Goal: Task Accomplishment & Management: Complete application form

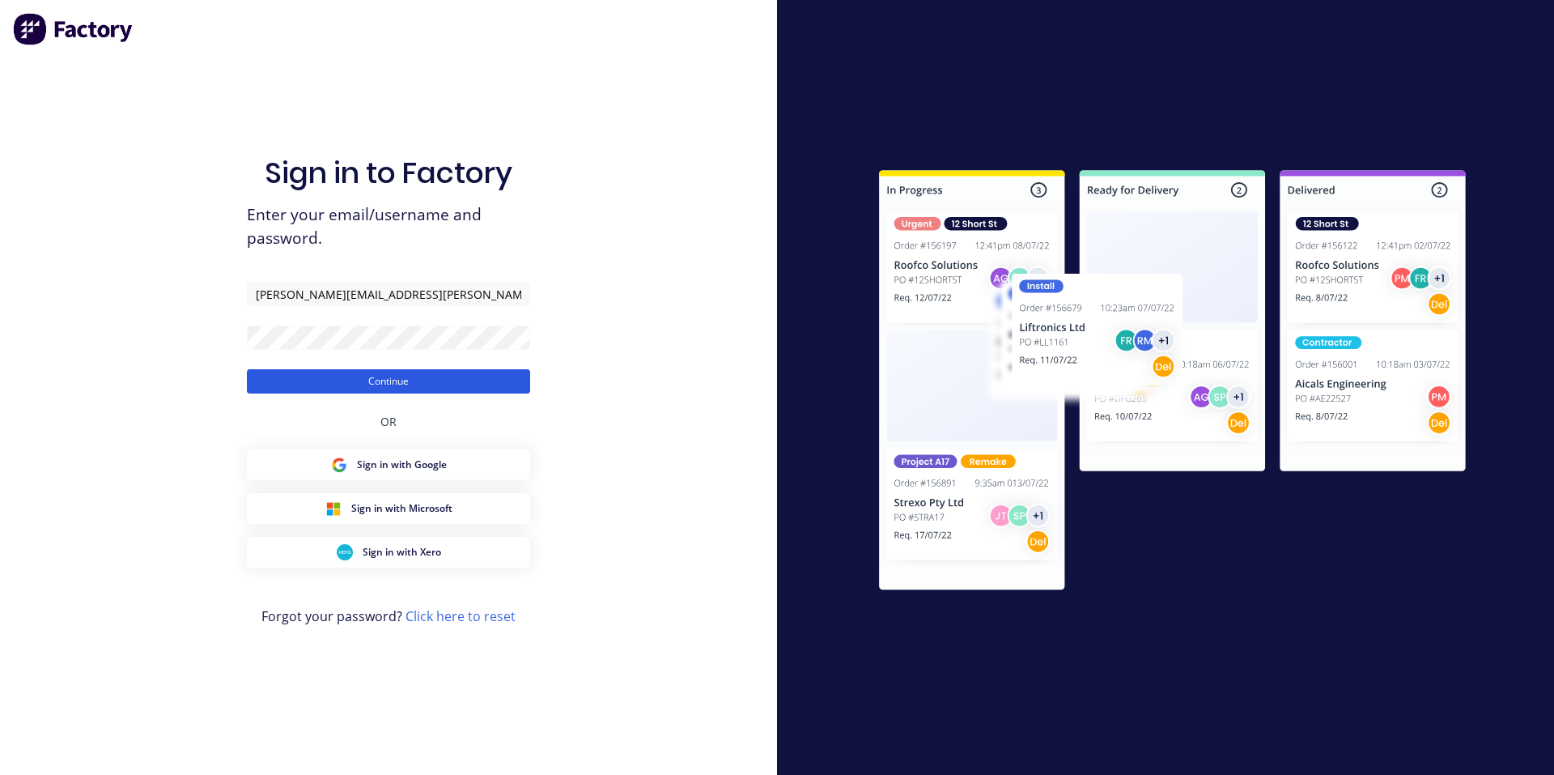
click at [416, 381] on button "Continue" at bounding box center [388, 381] width 283 height 24
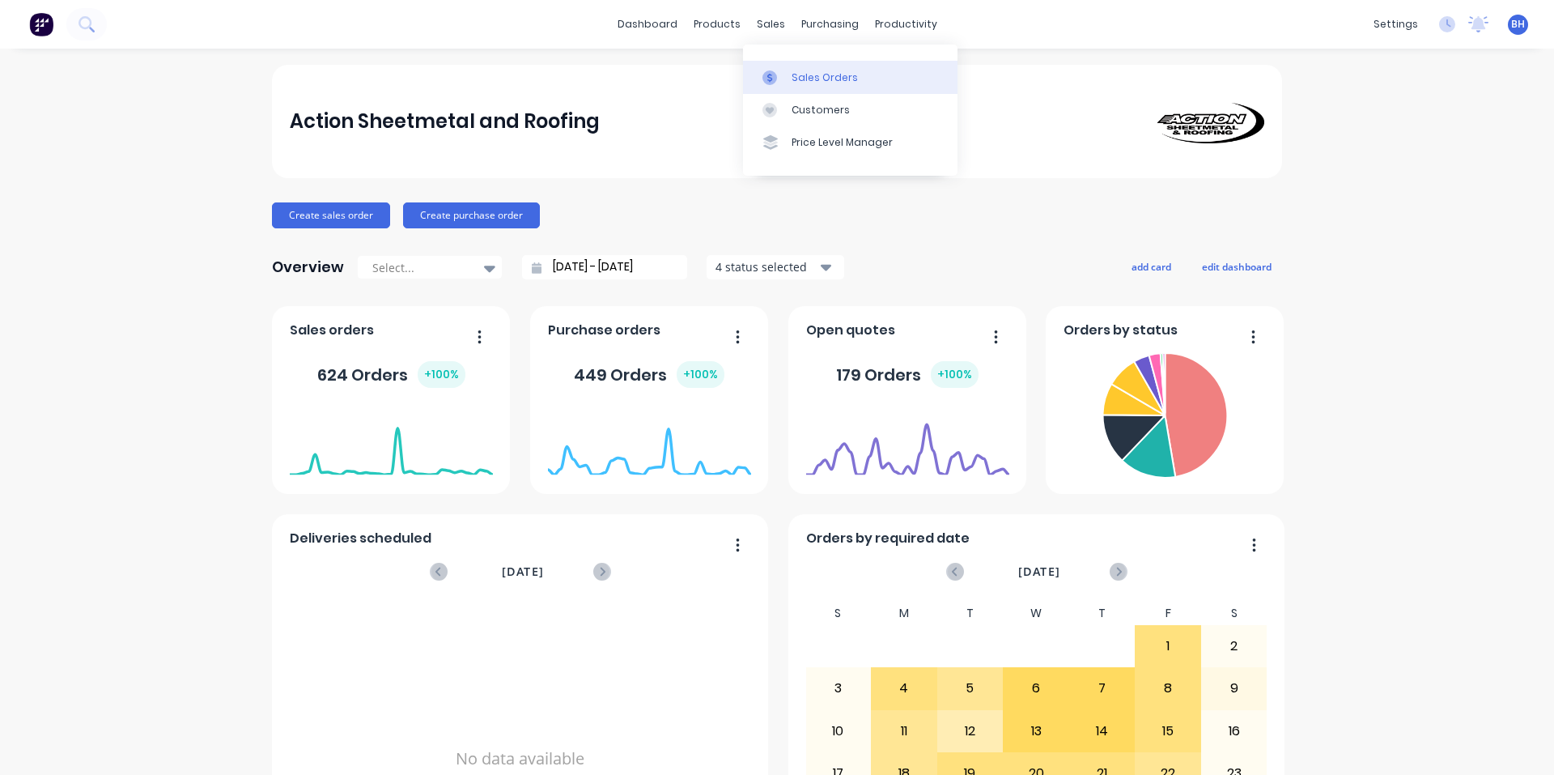
click at [808, 78] on div "Sales Orders" at bounding box center [825, 77] width 66 height 15
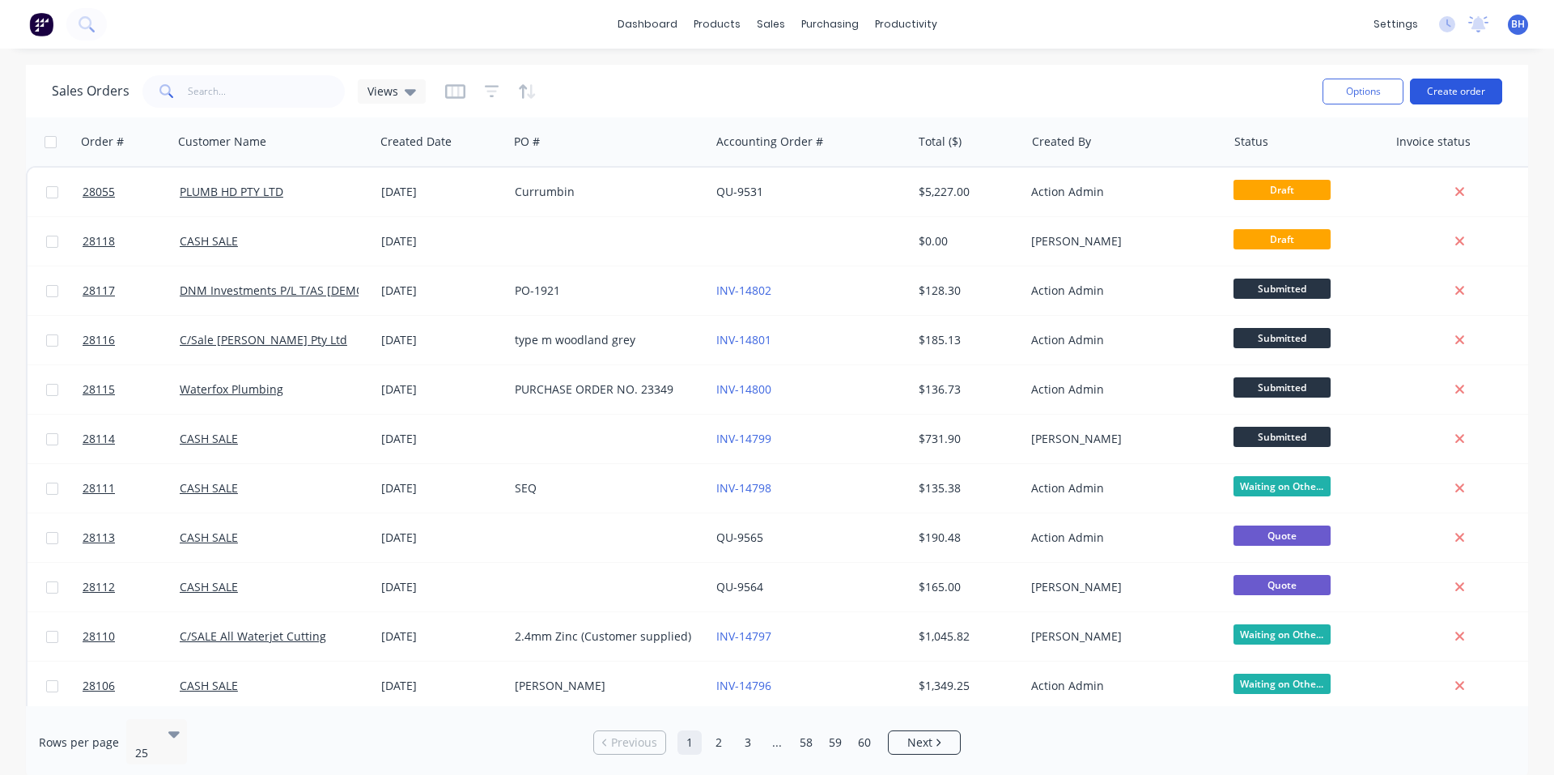
click at [1469, 96] on button "Create order" at bounding box center [1456, 92] width 92 height 26
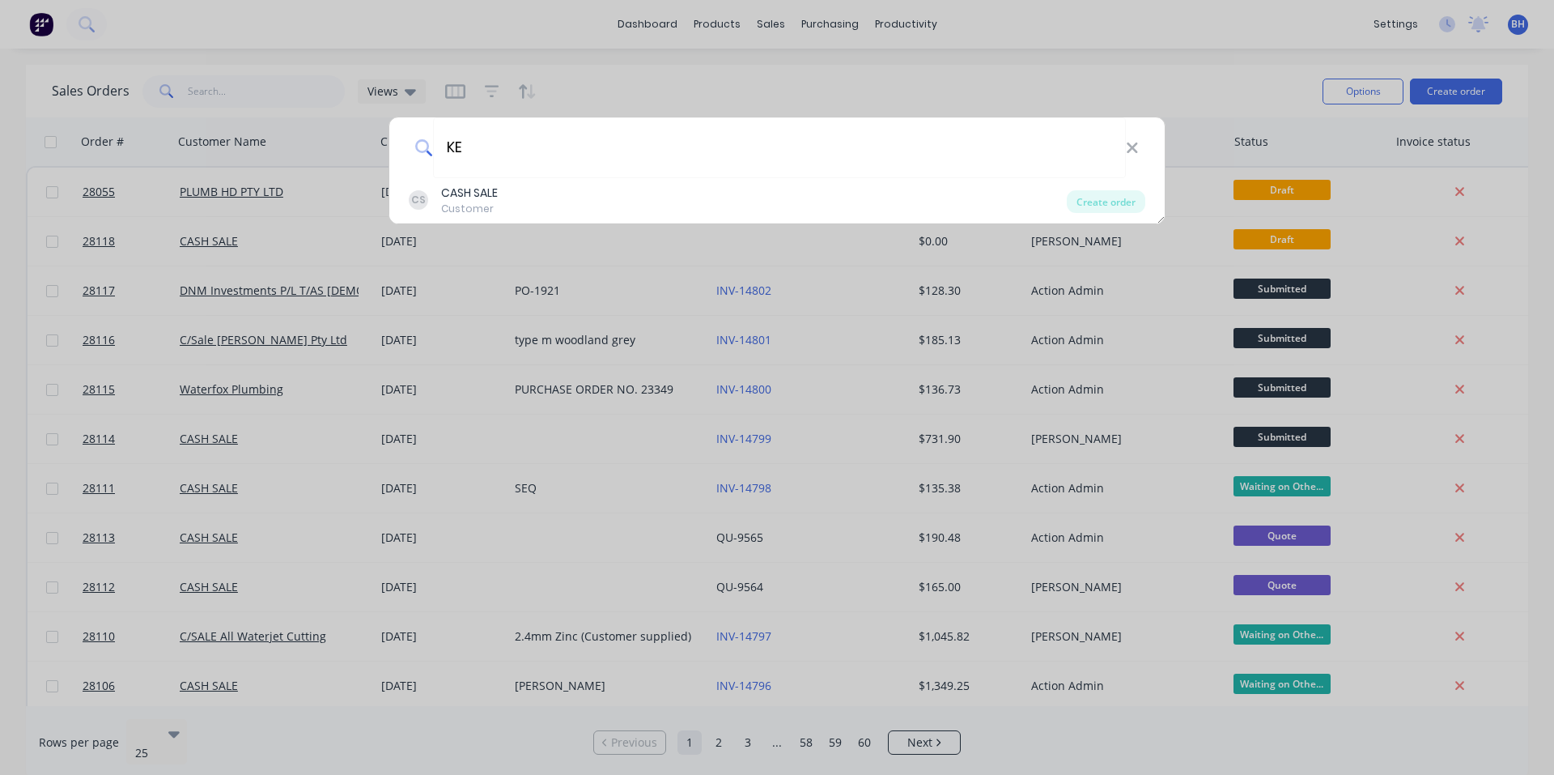
type input "K"
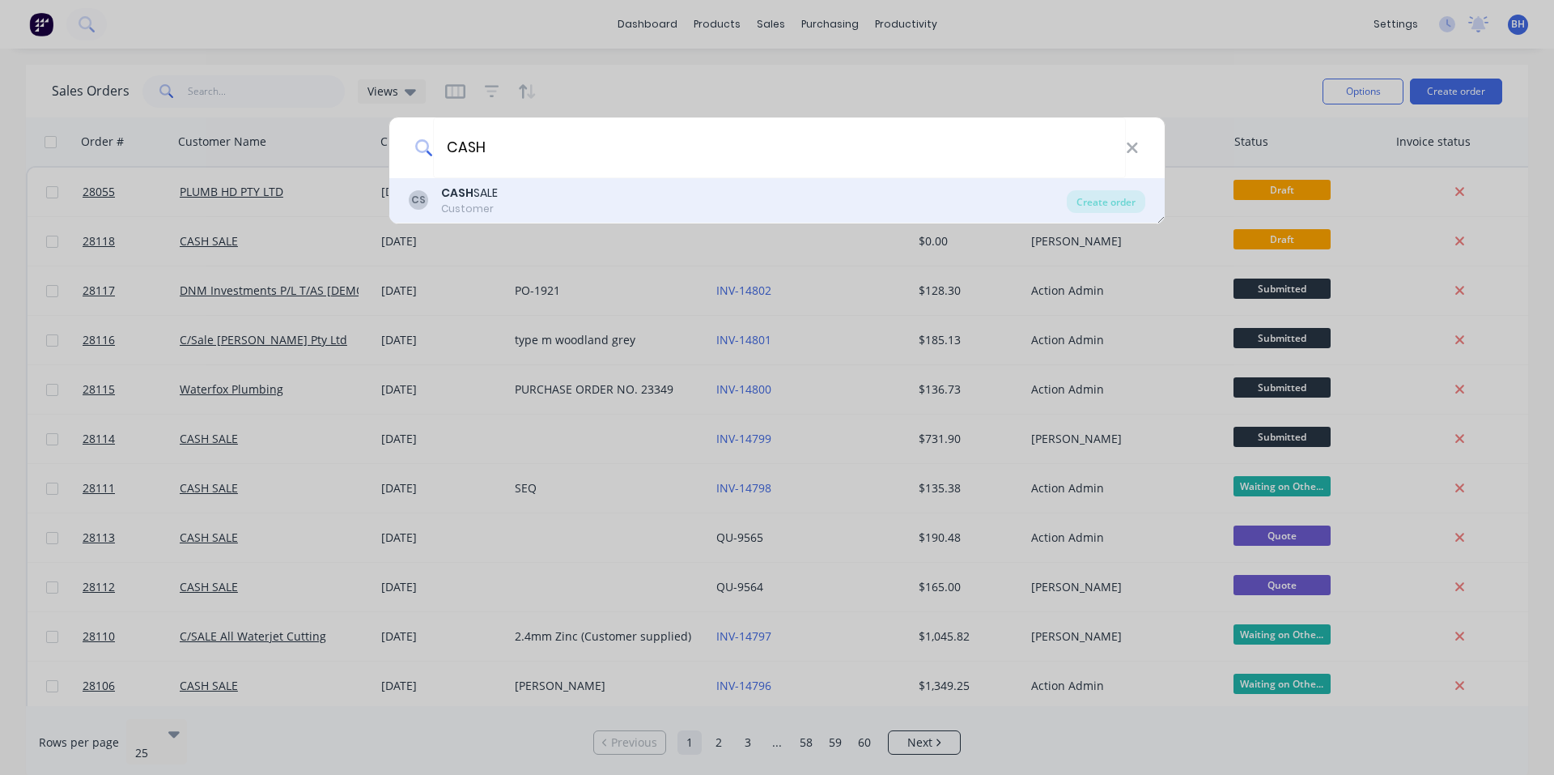
type input "CASH"
click at [461, 193] on b "CASH" at bounding box center [457, 193] width 32 height 16
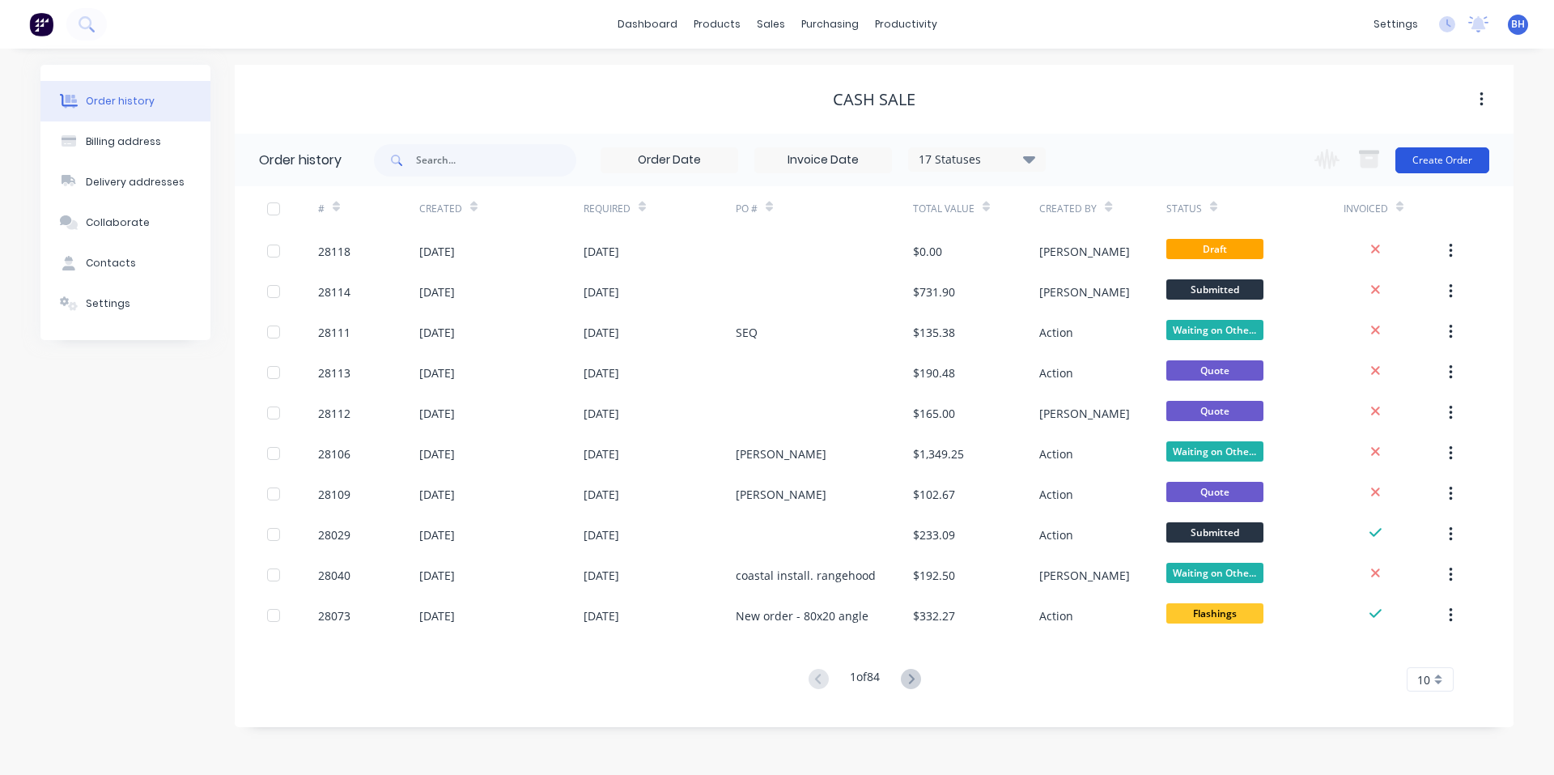
click at [1456, 159] on button "Create Order" at bounding box center [1443, 160] width 94 height 26
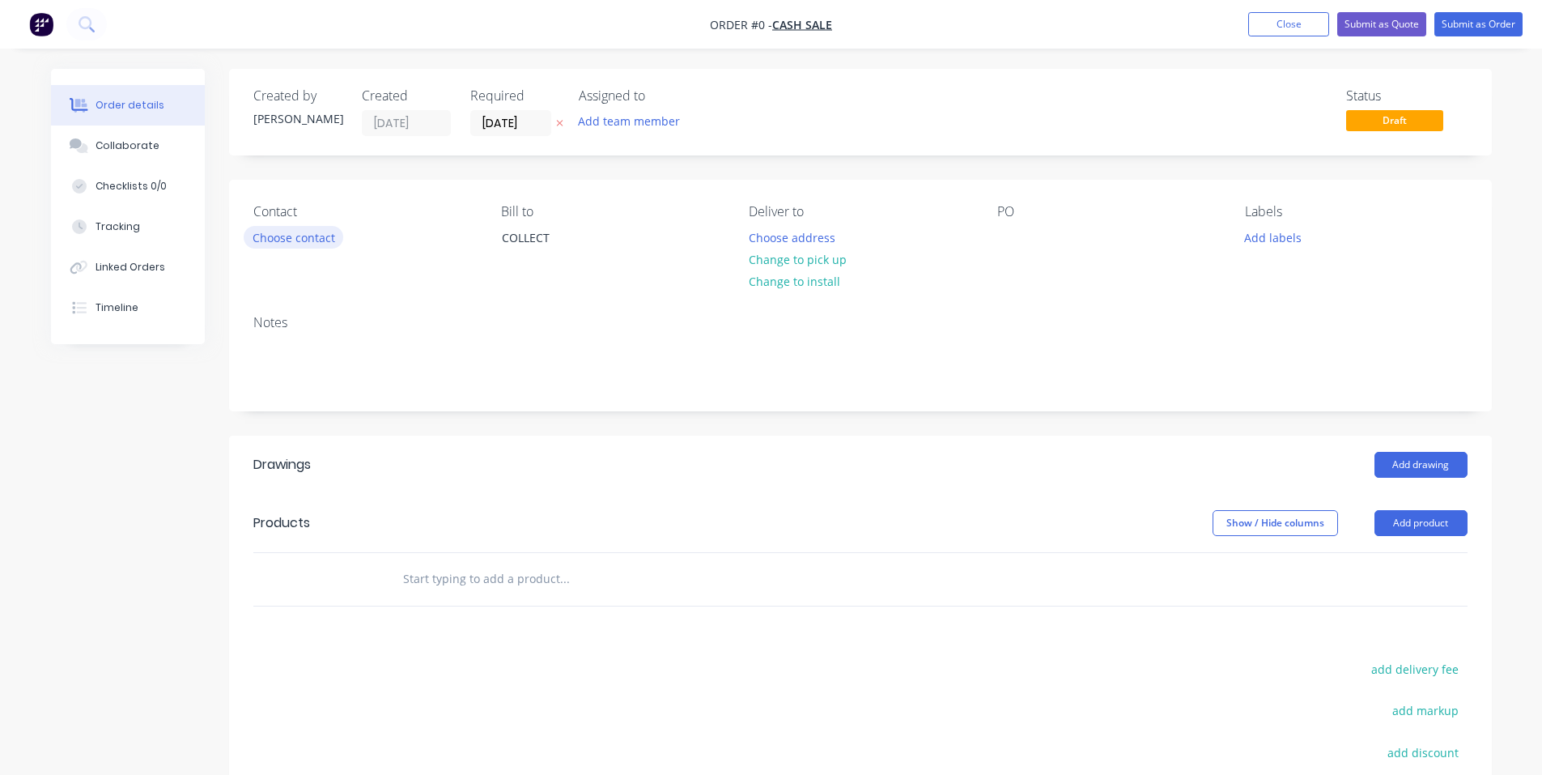
click at [307, 235] on button "Choose contact" at bounding box center [294, 237] width 100 height 22
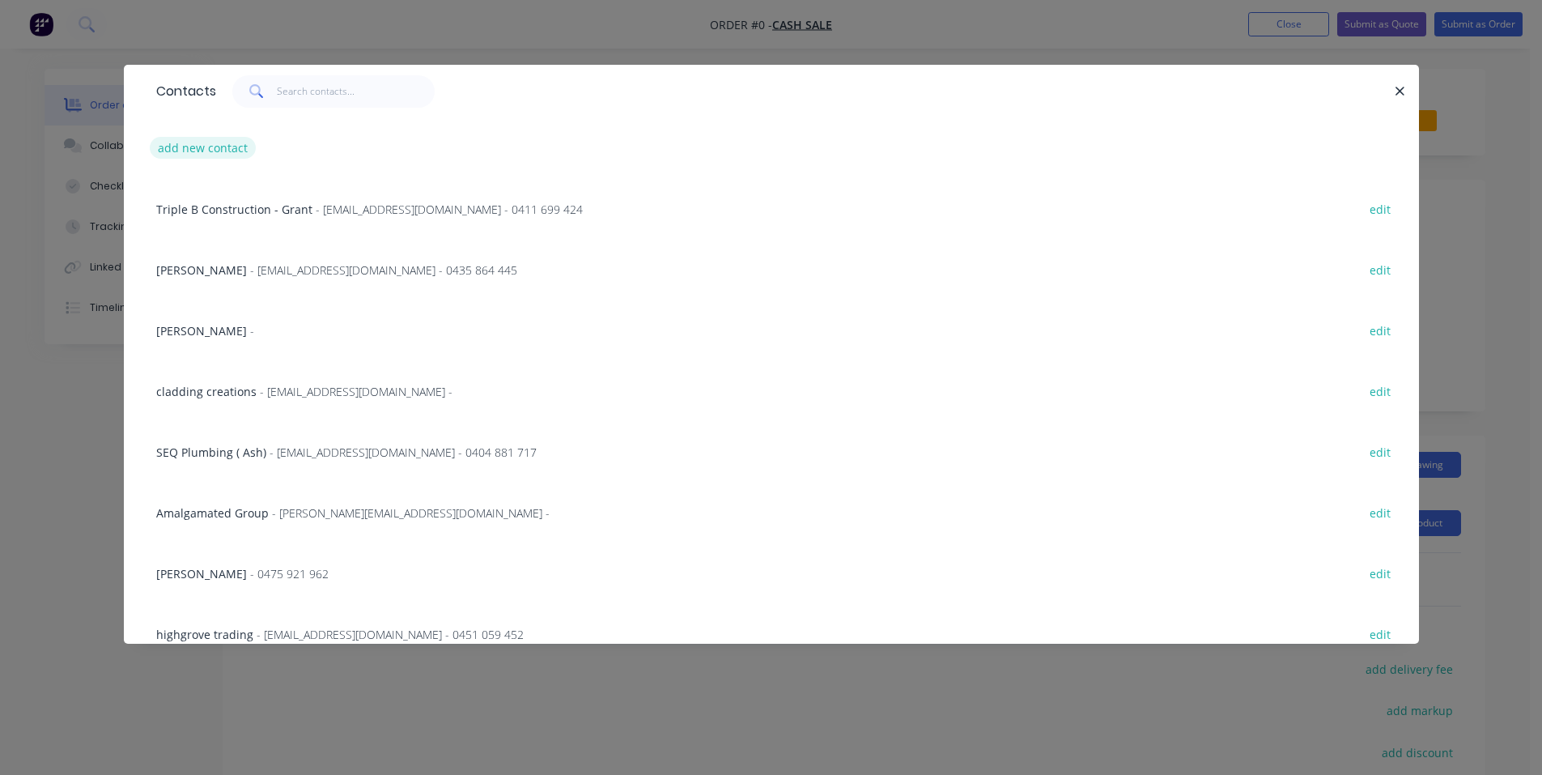
click at [199, 151] on button "add new contact" at bounding box center [203, 148] width 107 height 22
select select "AU"
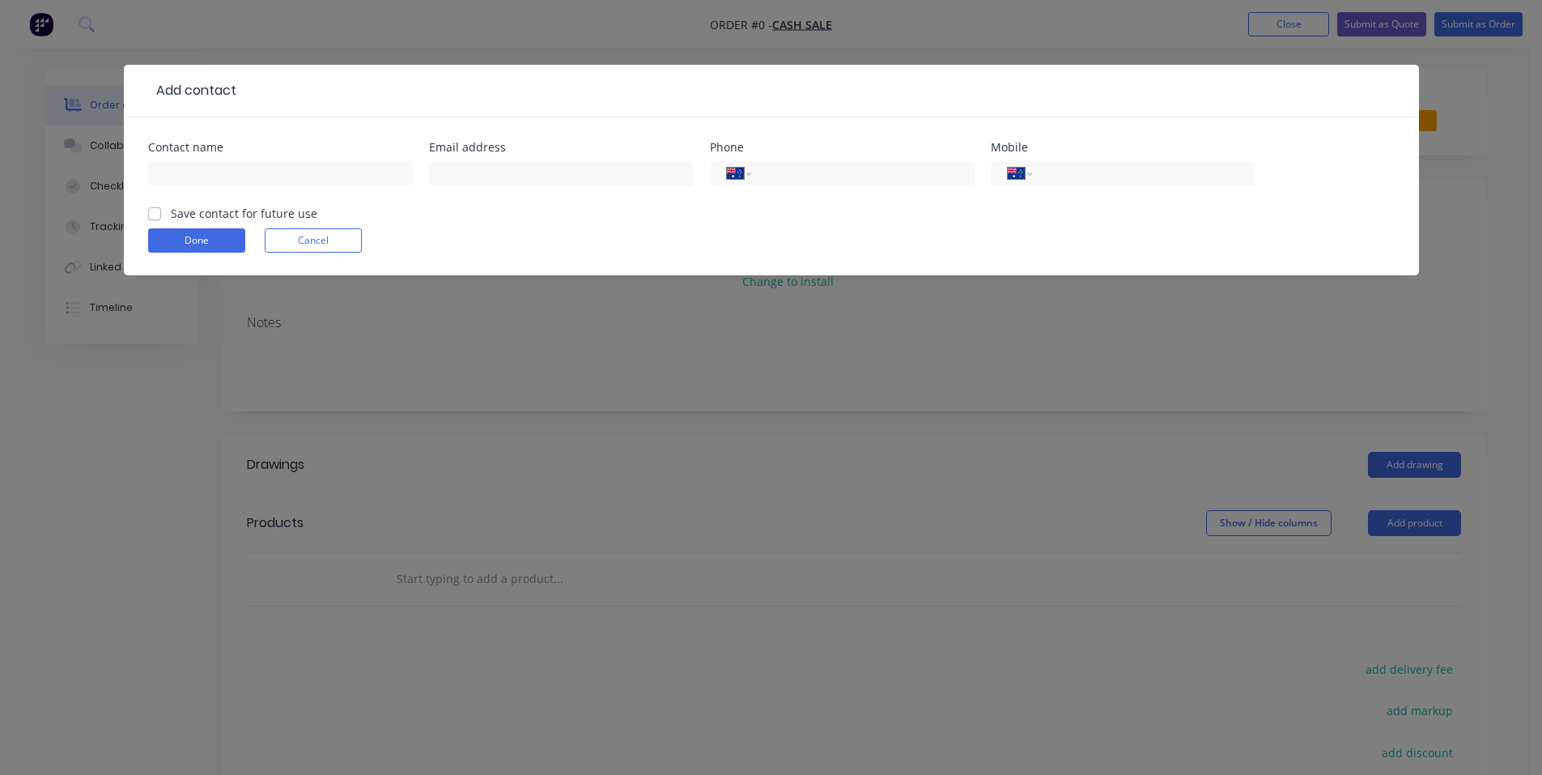
click at [218, 142] on div "Contact name" at bounding box center [280, 147] width 265 height 11
click at [229, 172] on input "text" at bounding box center [280, 173] width 265 height 24
type input "k"
type input "[PERSON_NAME]"
click at [530, 182] on input "text" at bounding box center [561, 173] width 265 height 24
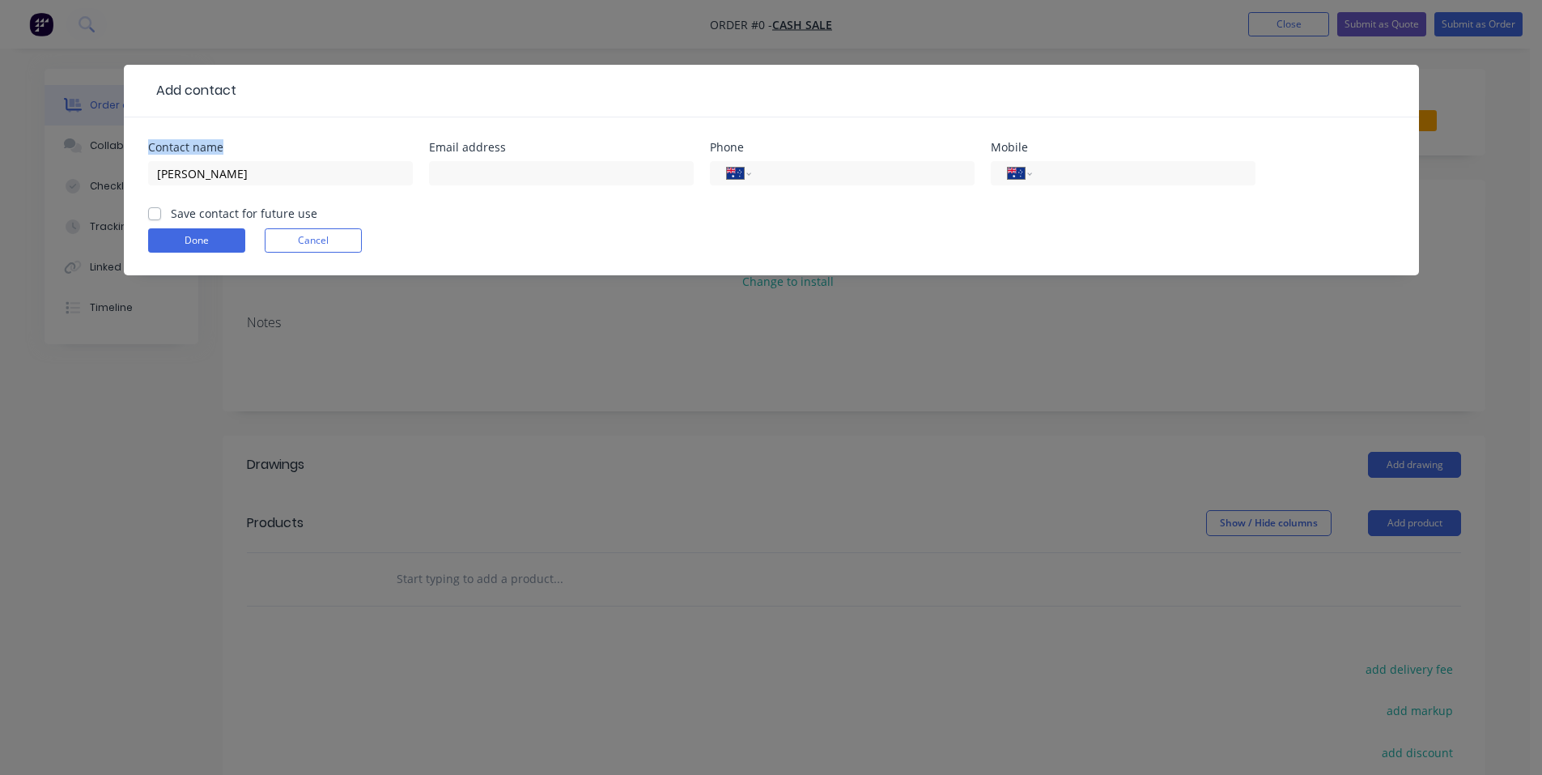
drag, startPoint x: 297, startPoint y: 83, endPoint x: 388, endPoint y: 144, distance: 109.1
click at [388, 144] on div "Add contact Contact name [PERSON_NAME] Email address Phone International [GEOGR…" at bounding box center [771, 170] width 1295 height 210
drag, startPoint x: 217, startPoint y: 14, endPoint x: 214, endPoint y: 26, distance: 12.6
click at [217, 16] on div "Add contact Contact name [PERSON_NAME] Email address Phone International [GEOGR…" at bounding box center [771, 387] width 1542 height 775
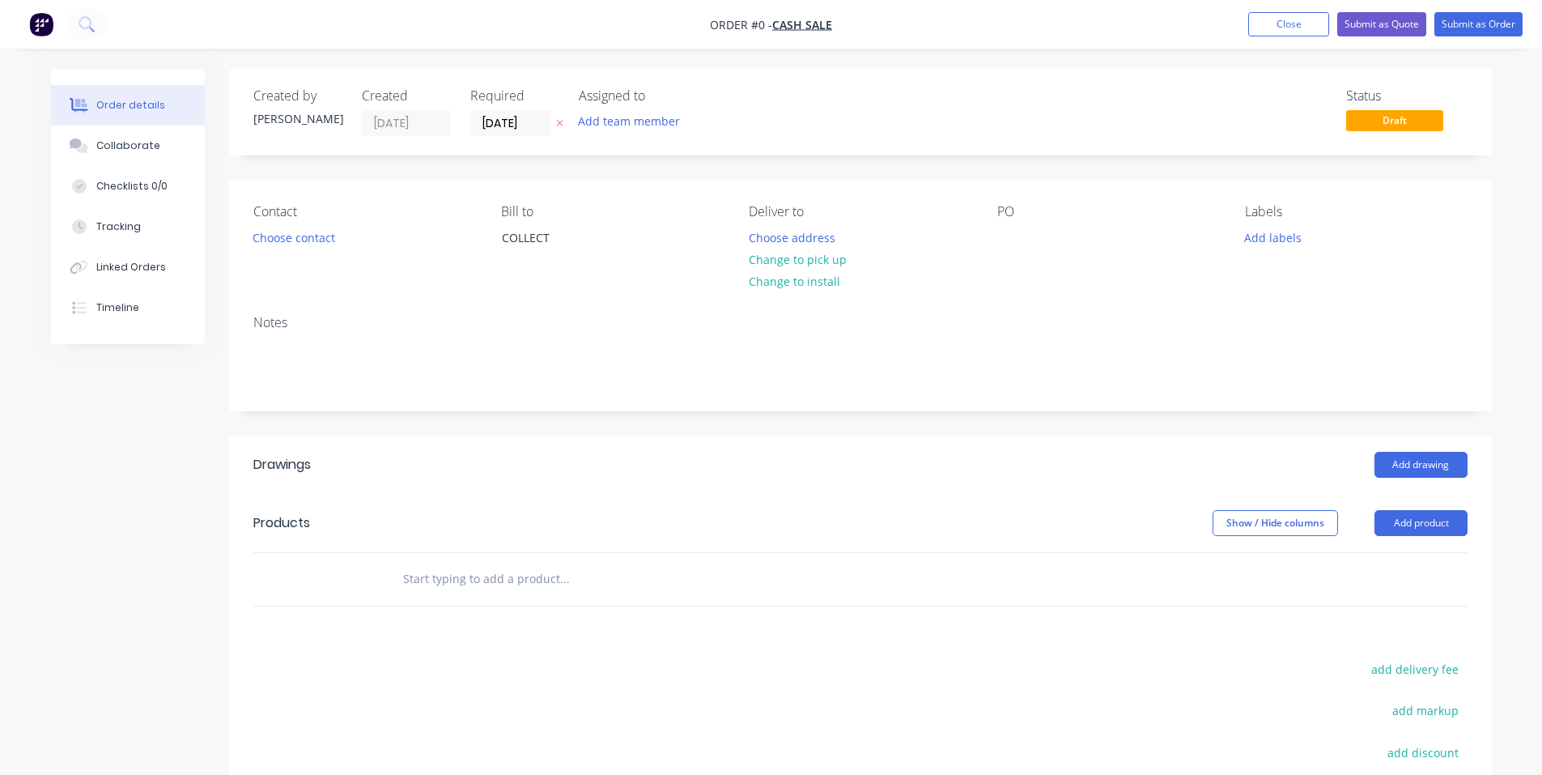
click at [40, 25] on img "button" at bounding box center [41, 24] width 24 height 24
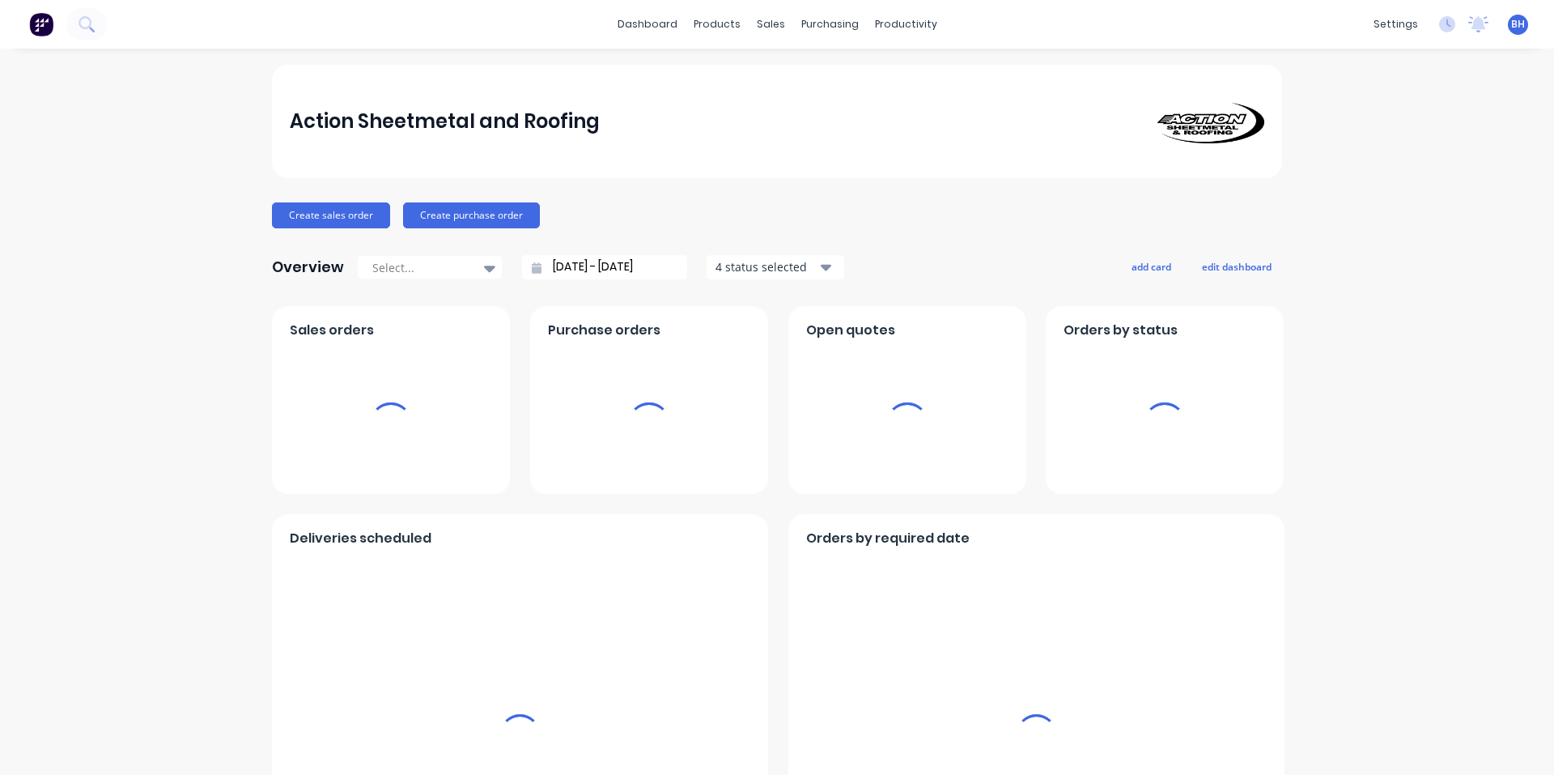
click at [93, 23] on icon at bounding box center [86, 23] width 15 height 15
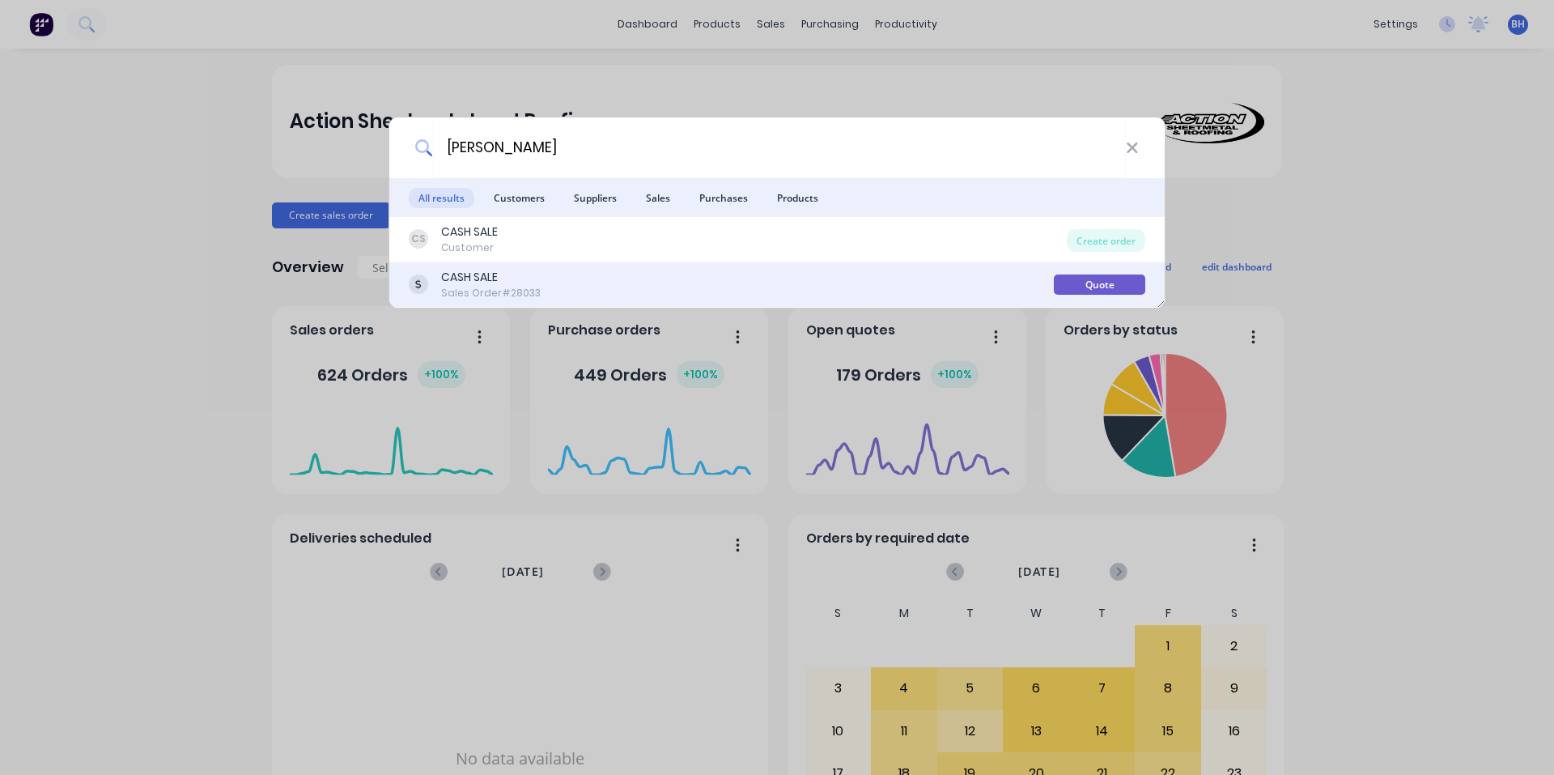
type input "[PERSON_NAME]"
click at [546, 278] on div "CASH SALE Sales Order #28033" at bounding box center [731, 285] width 645 height 32
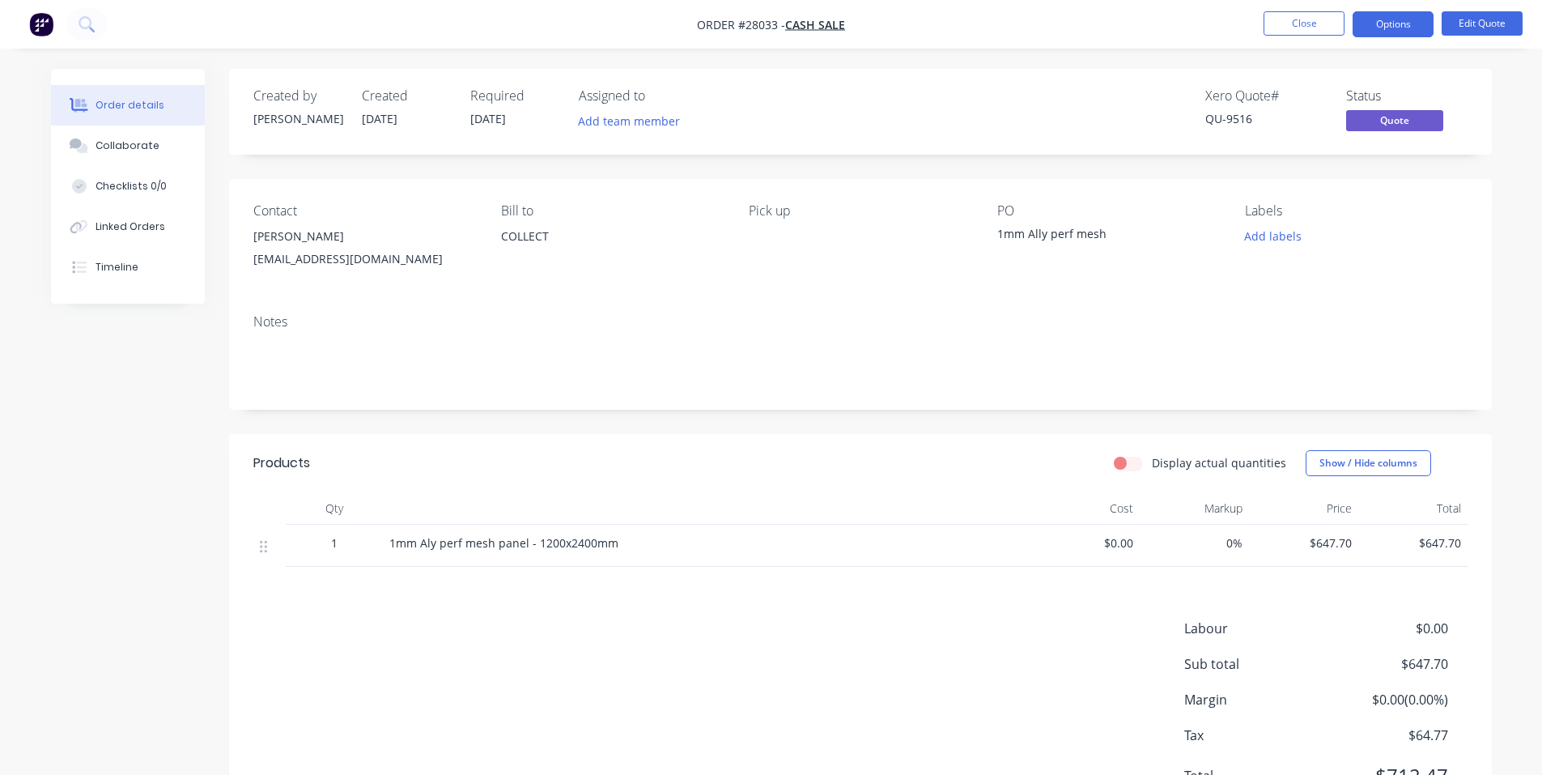
scroll to position [80, 0]
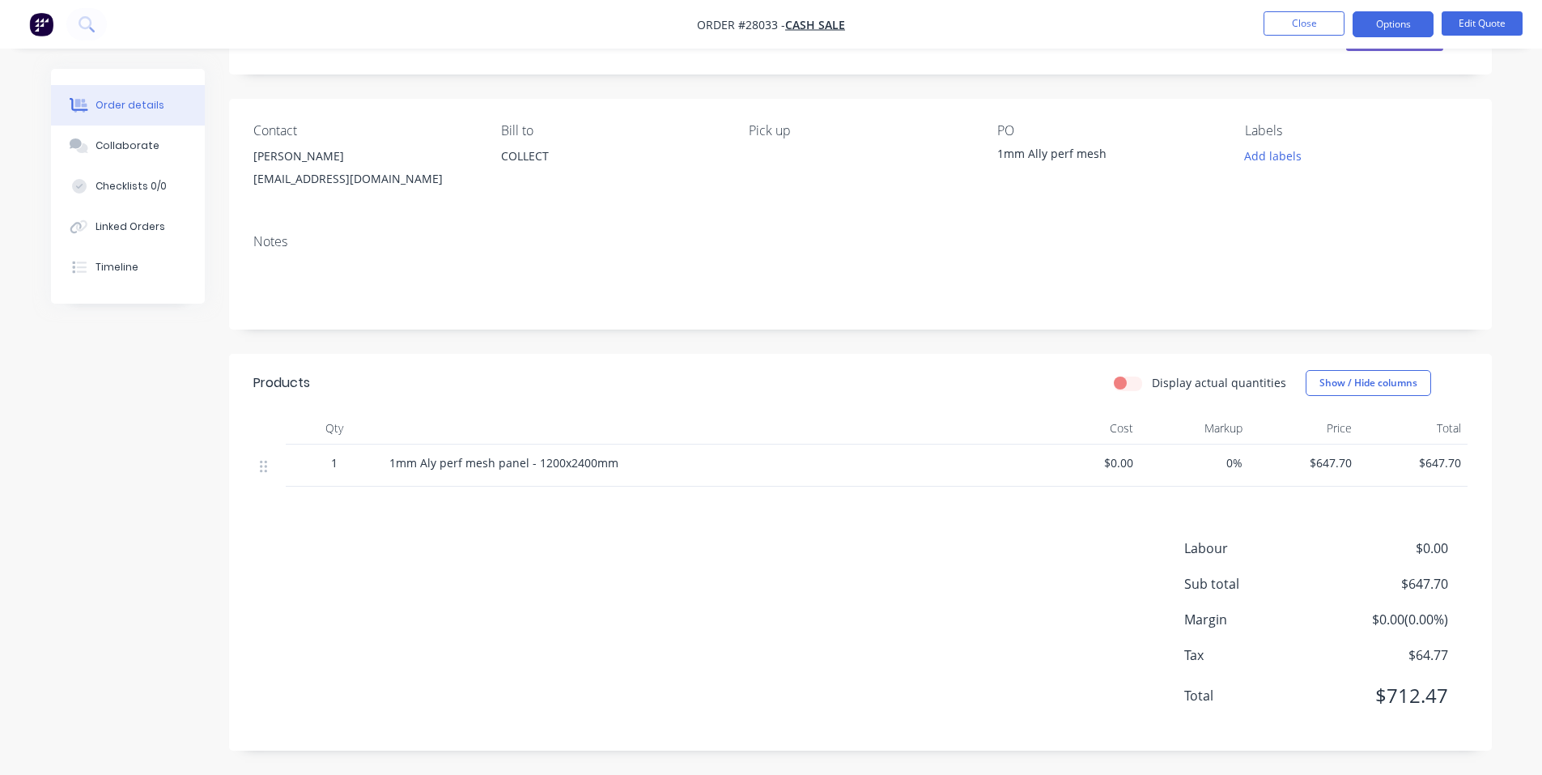
click at [1073, 717] on div "Labour $0.00 Sub total $647.70 Margin $0.00 ( 0.00 %) Tax $64.77 Total $712.47" at bounding box center [860, 632] width 1214 height 188
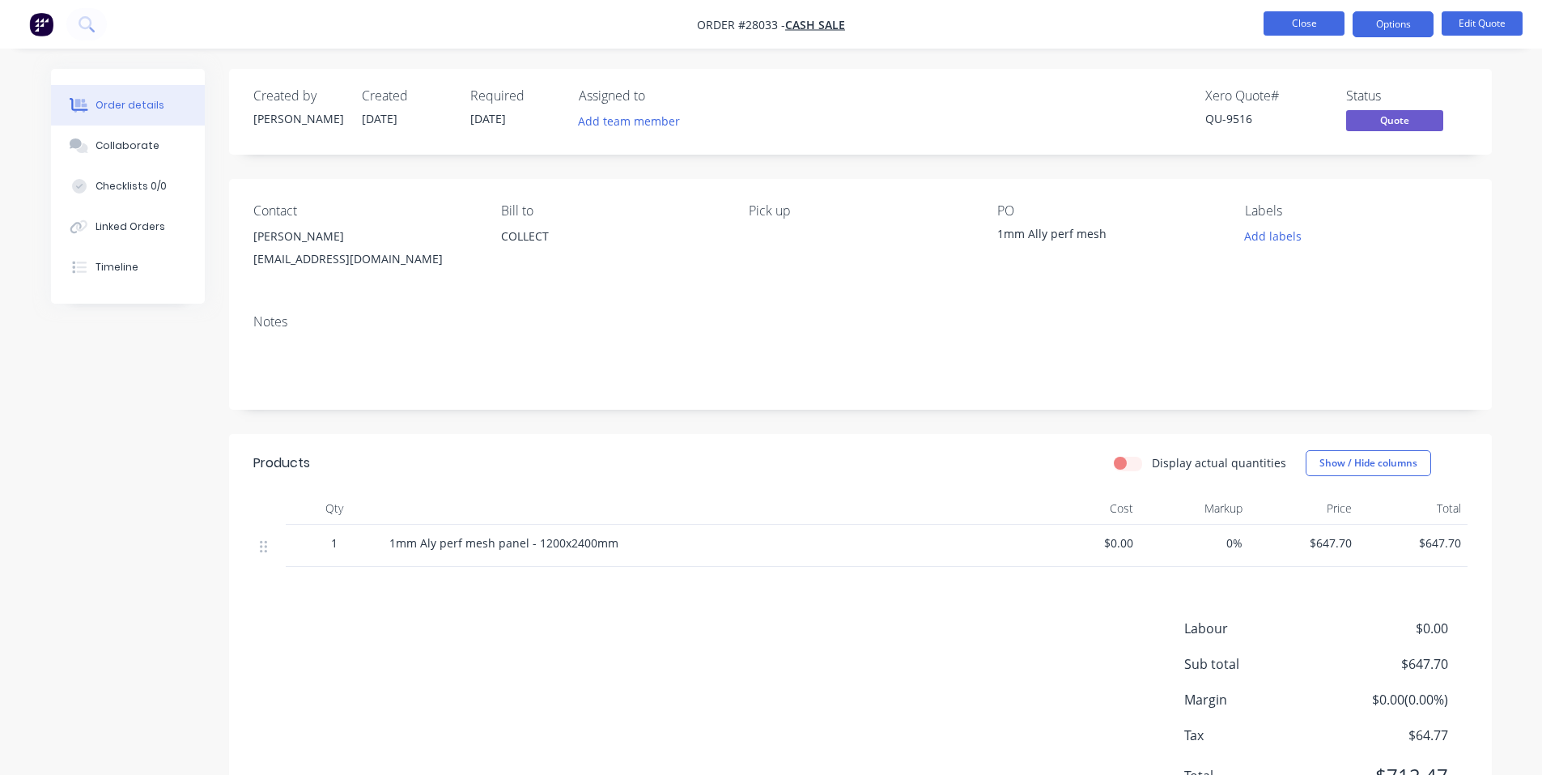
click at [1293, 19] on button "Close" at bounding box center [1304, 23] width 81 height 24
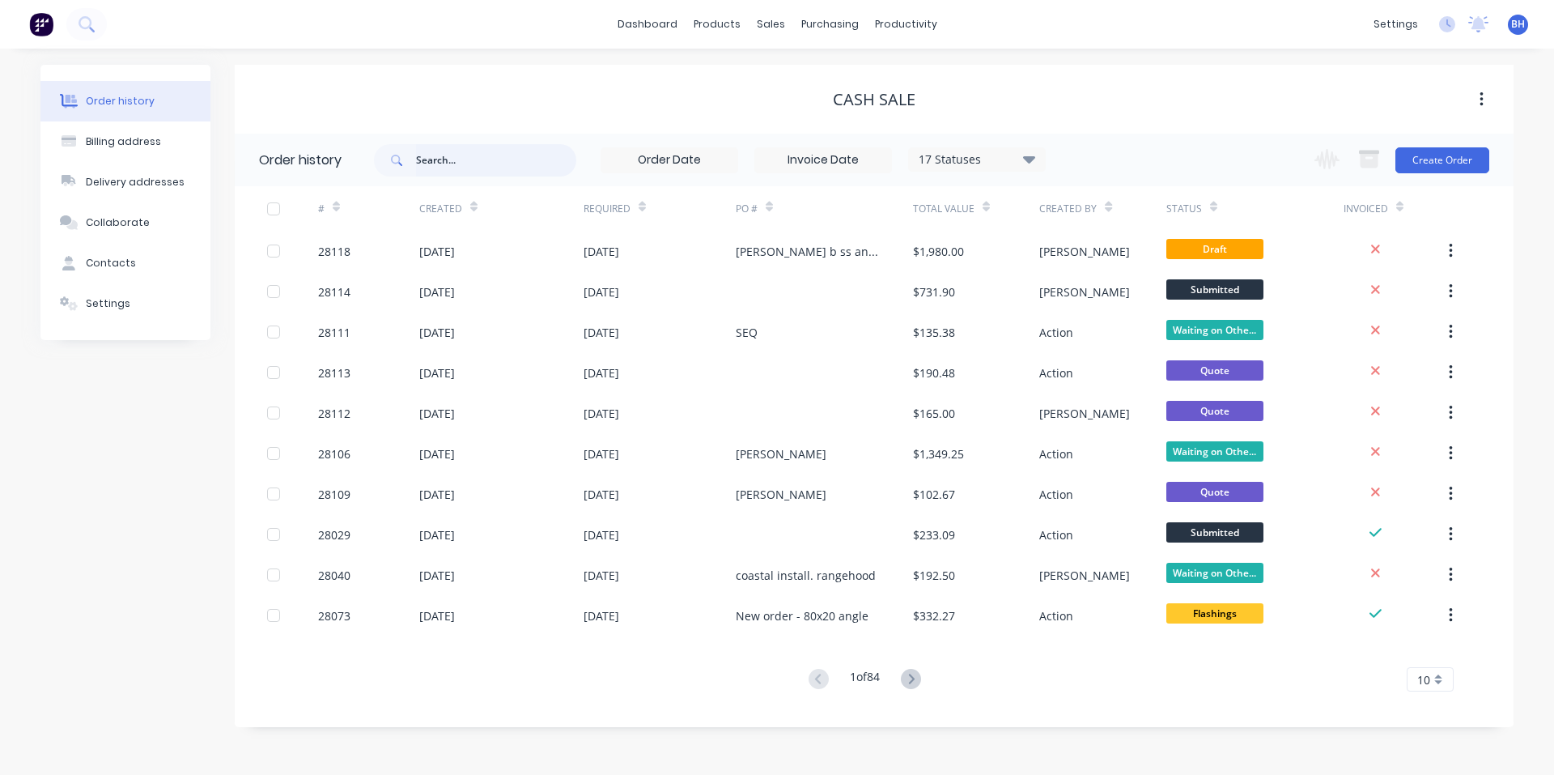
click at [492, 164] on input "text" at bounding box center [496, 160] width 160 height 32
type input "kj"
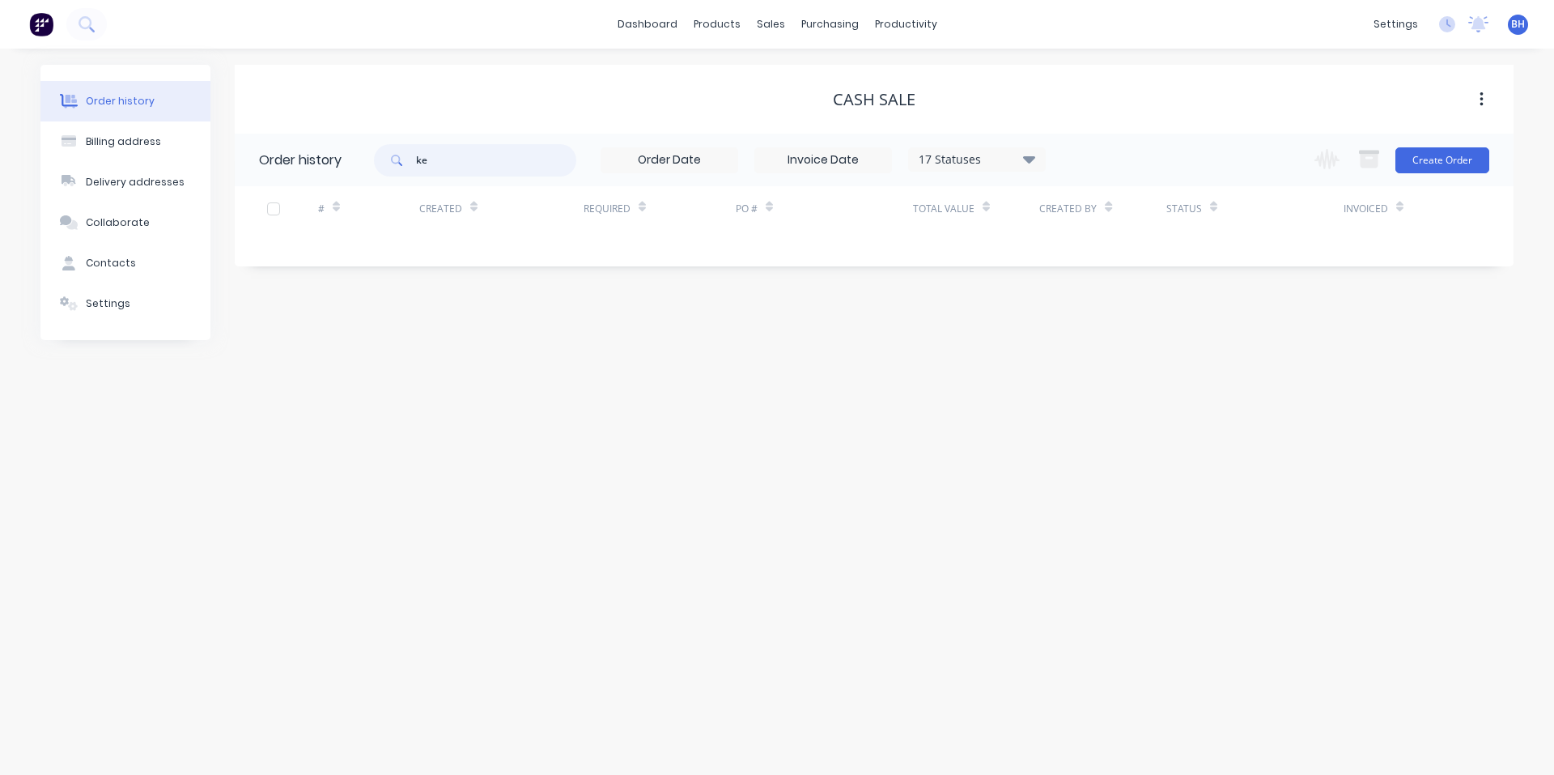
type input "kev"
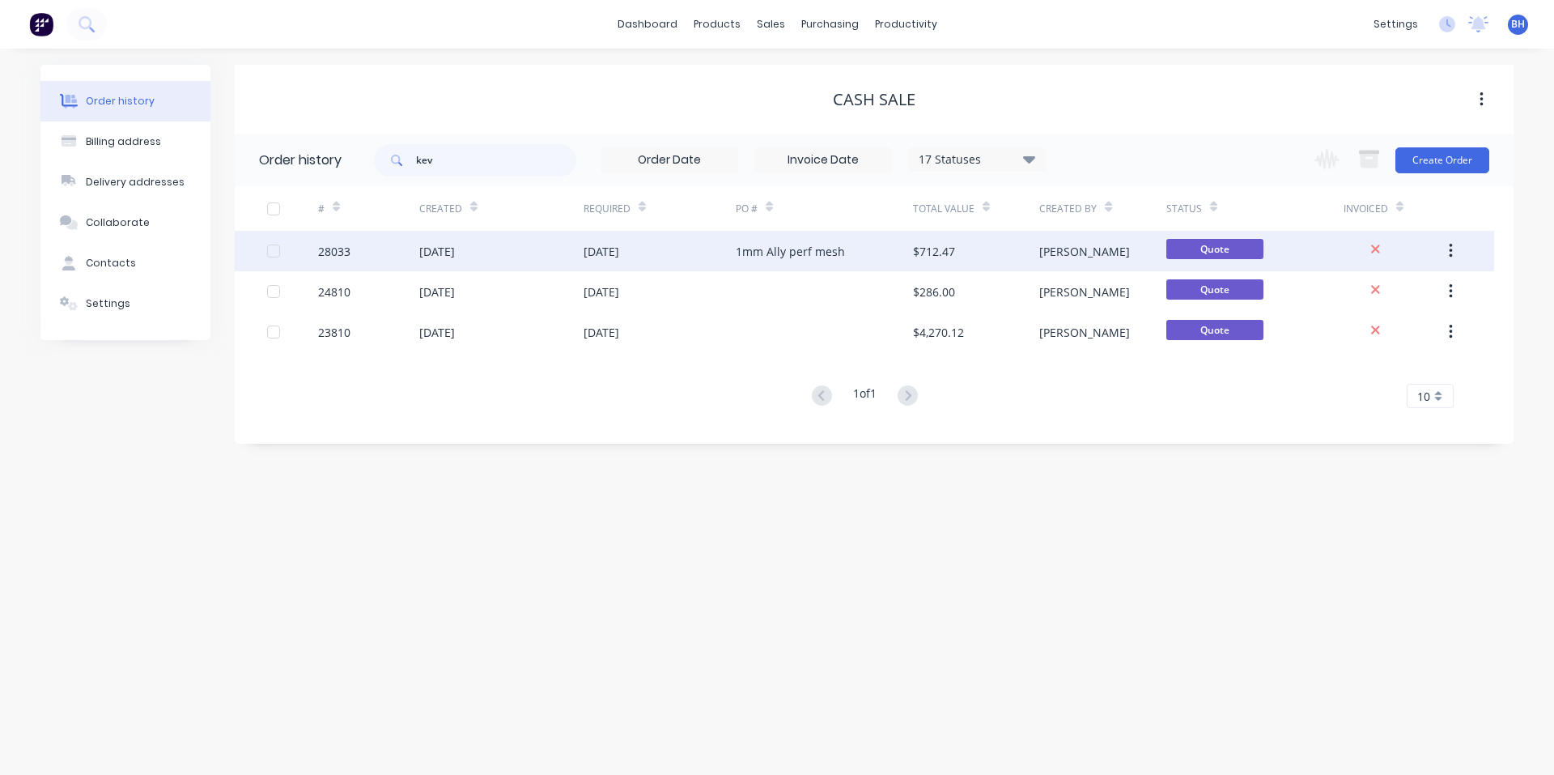
click at [455, 243] on div "[DATE]" at bounding box center [437, 251] width 36 height 17
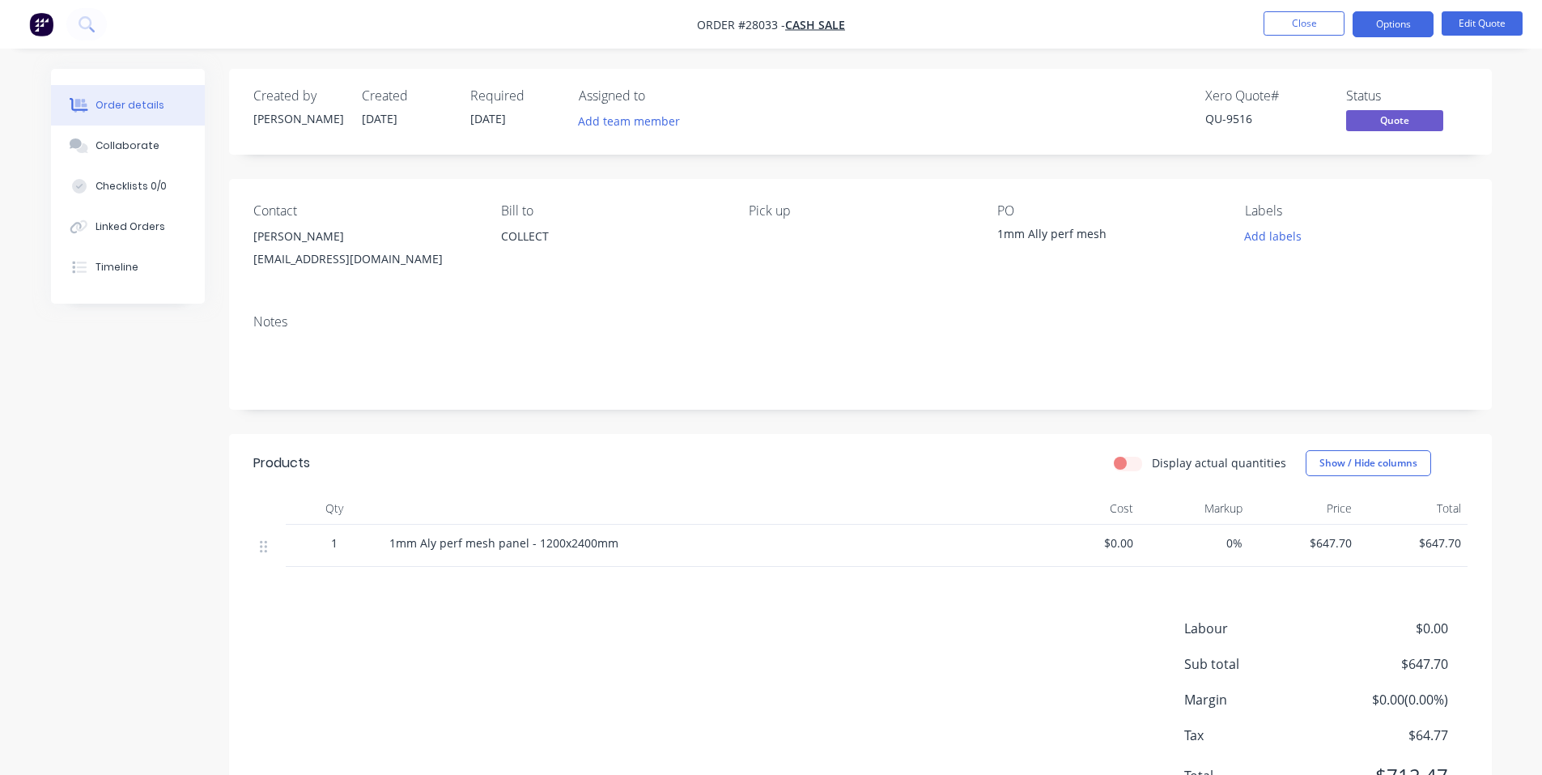
click at [636, 210] on div "Bill to" at bounding box center [612, 210] width 222 height 15
